Goal: Check status

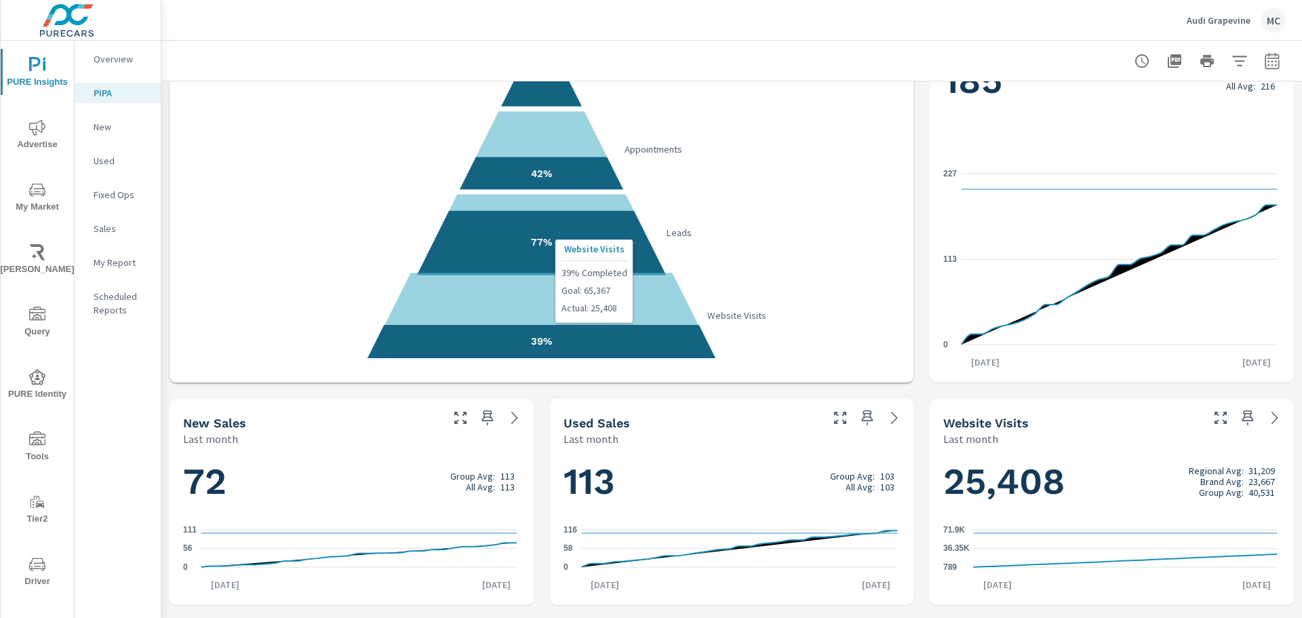
scroll to position [203, 0]
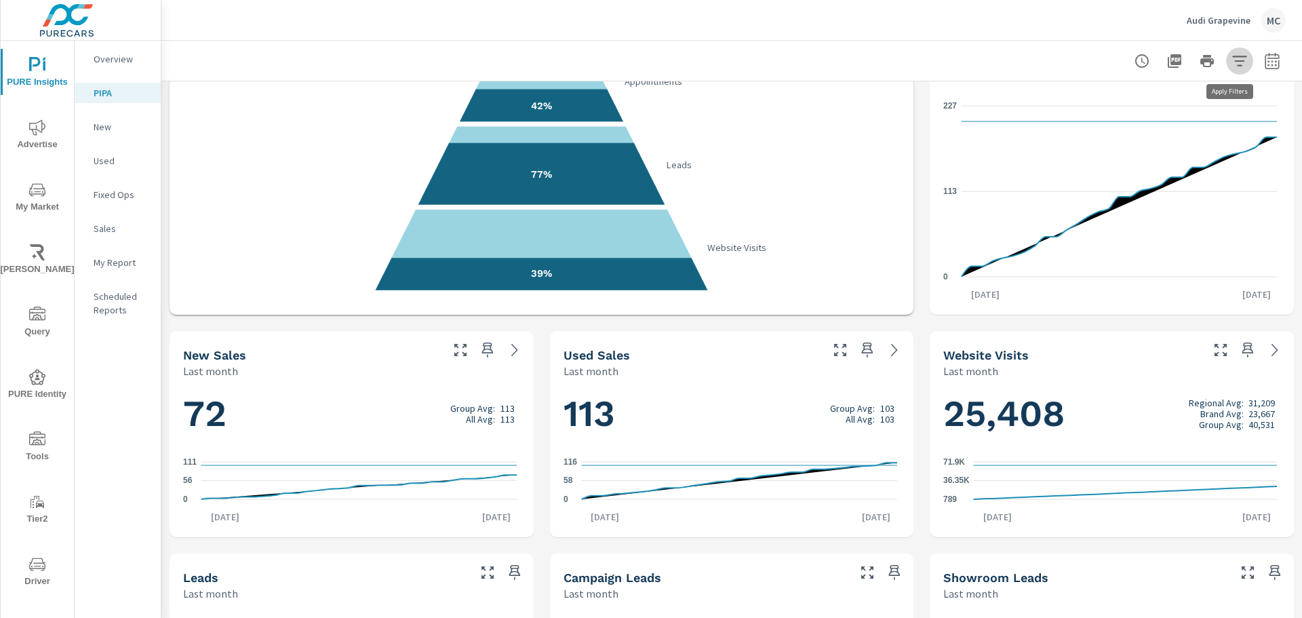
click at [1231, 65] on icon "button" at bounding box center [1239, 61] width 16 height 16
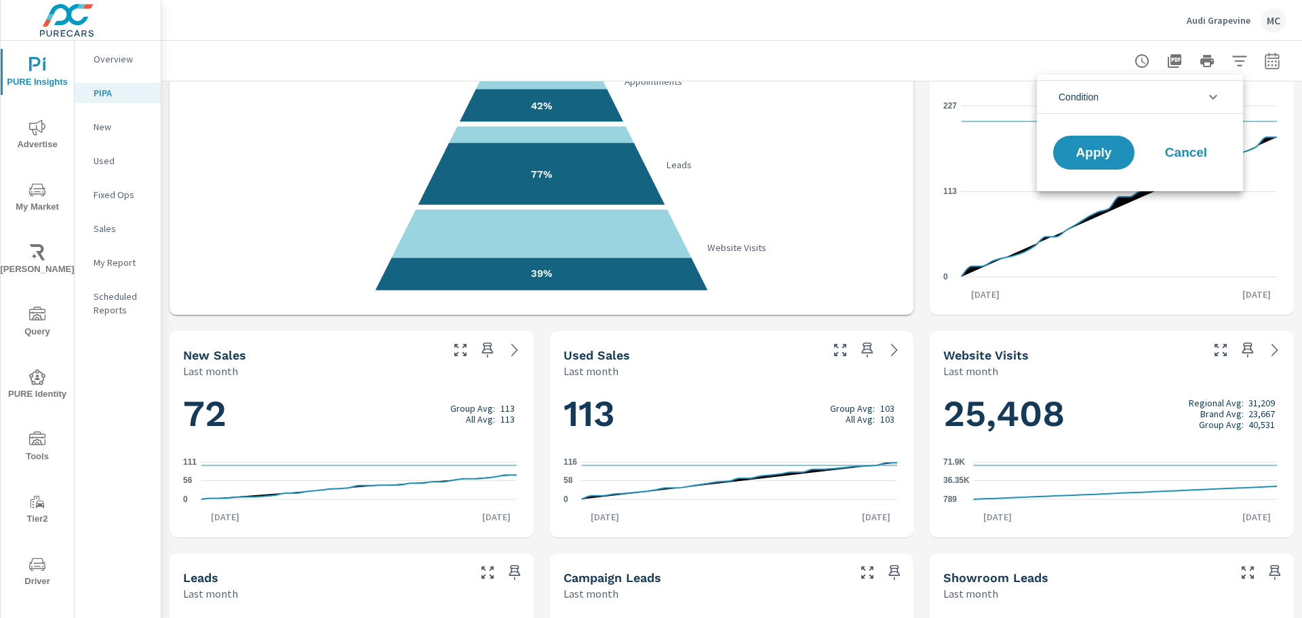
click at [1025, 42] on div at bounding box center [651, 309] width 1302 height 618
click at [1258, 61] on button "button" at bounding box center [1271, 60] width 27 height 27
select select "Last month"
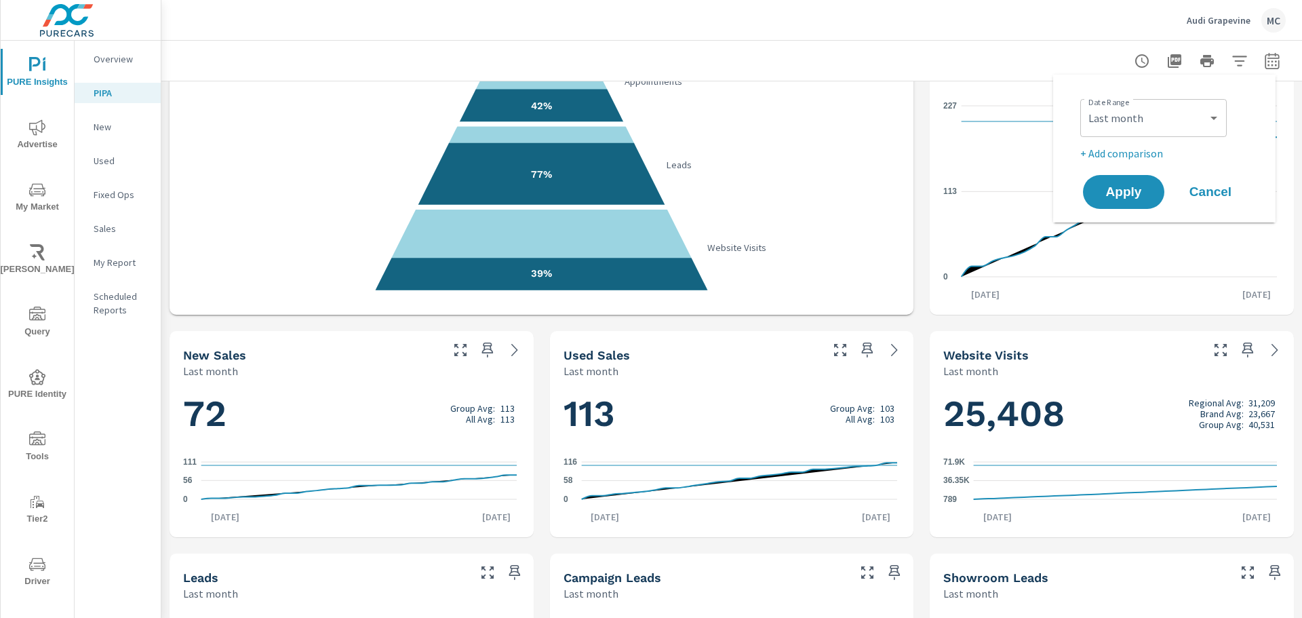
click at [1048, 49] on div at bounding box center [732, 61] width 1108 height 40
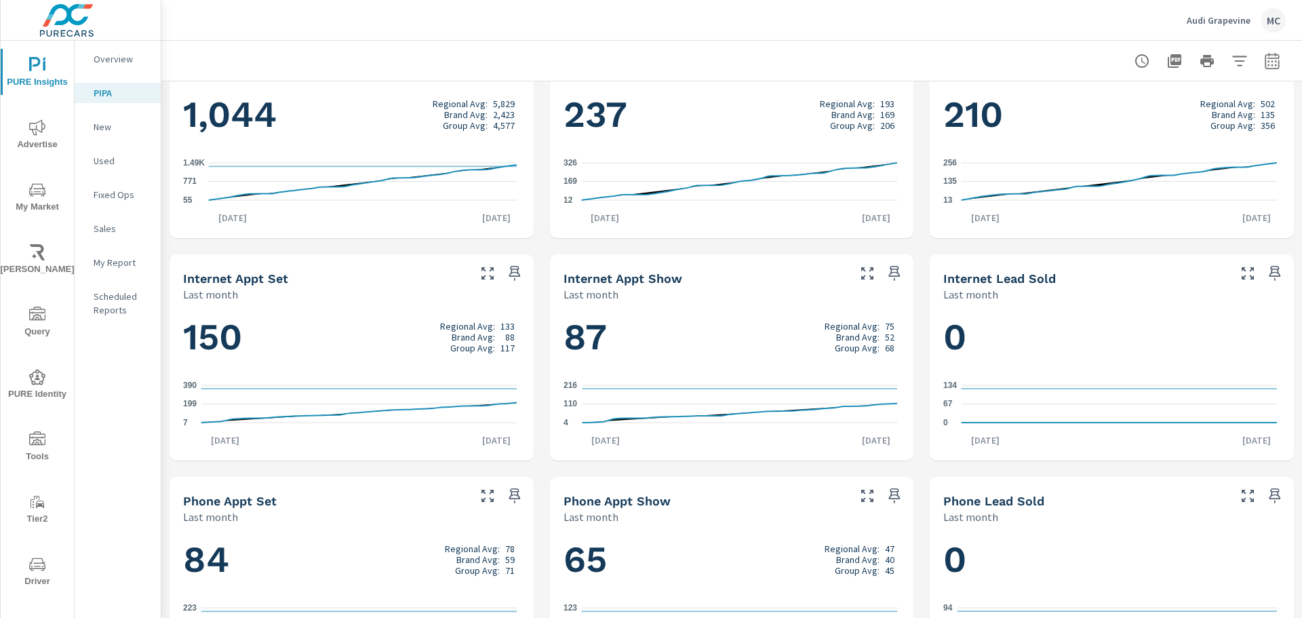
scroll to position [798, 0]
